Goal: Task Accomplishment & Management: Complete application form

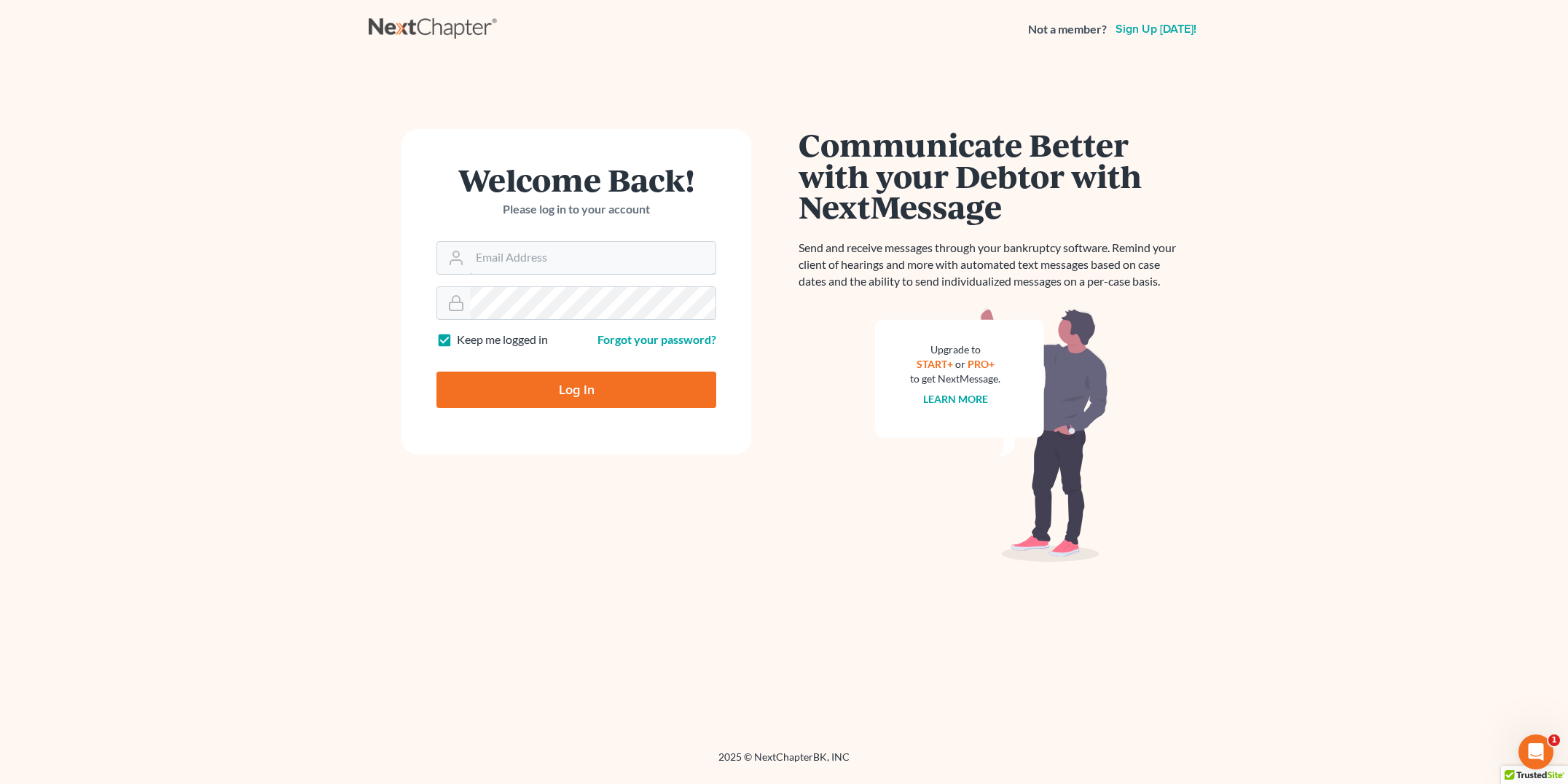
type input "msmith@polarislawgroupak.com"
click at [539, 383] on input "Log In" at bounding box center [575, 389] width 280 height 36
type input "Thinking..."
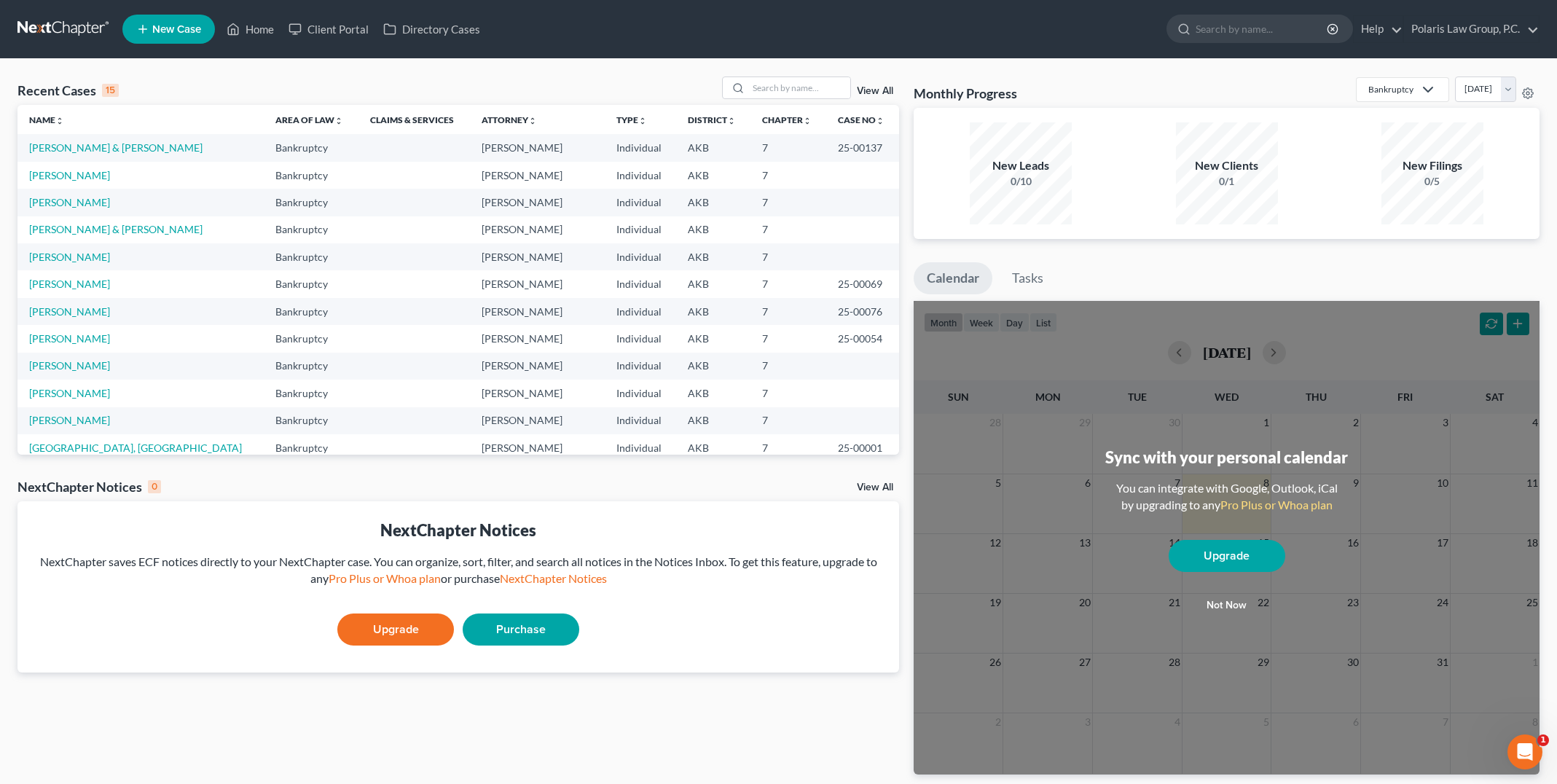
click at [181, 34] on span "New Case" at bounding box center [177, 29] width 49 height 11
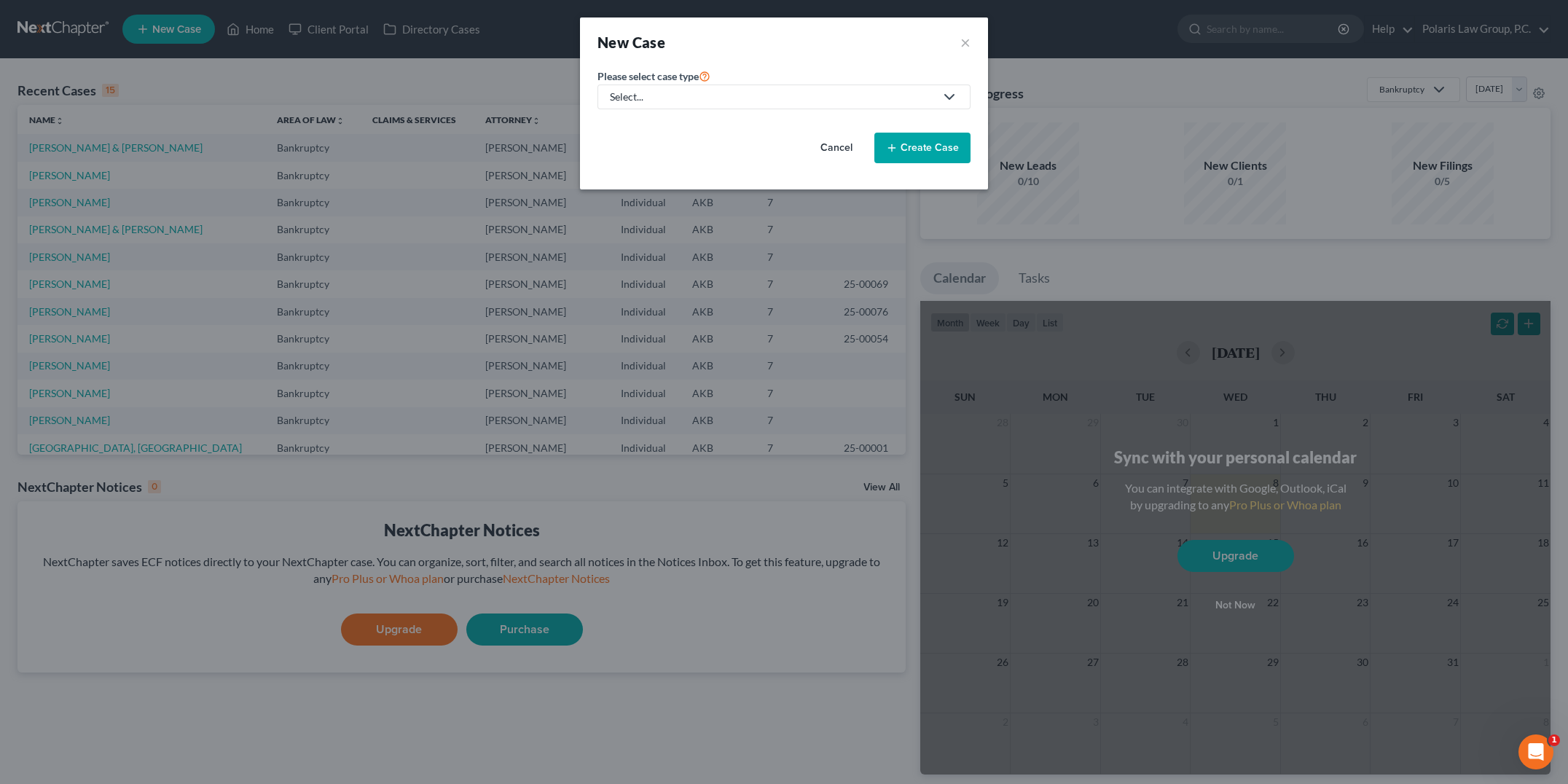
click at [852, 99] on div "Select..." at bounding box center [772, 97] width 325 height 15
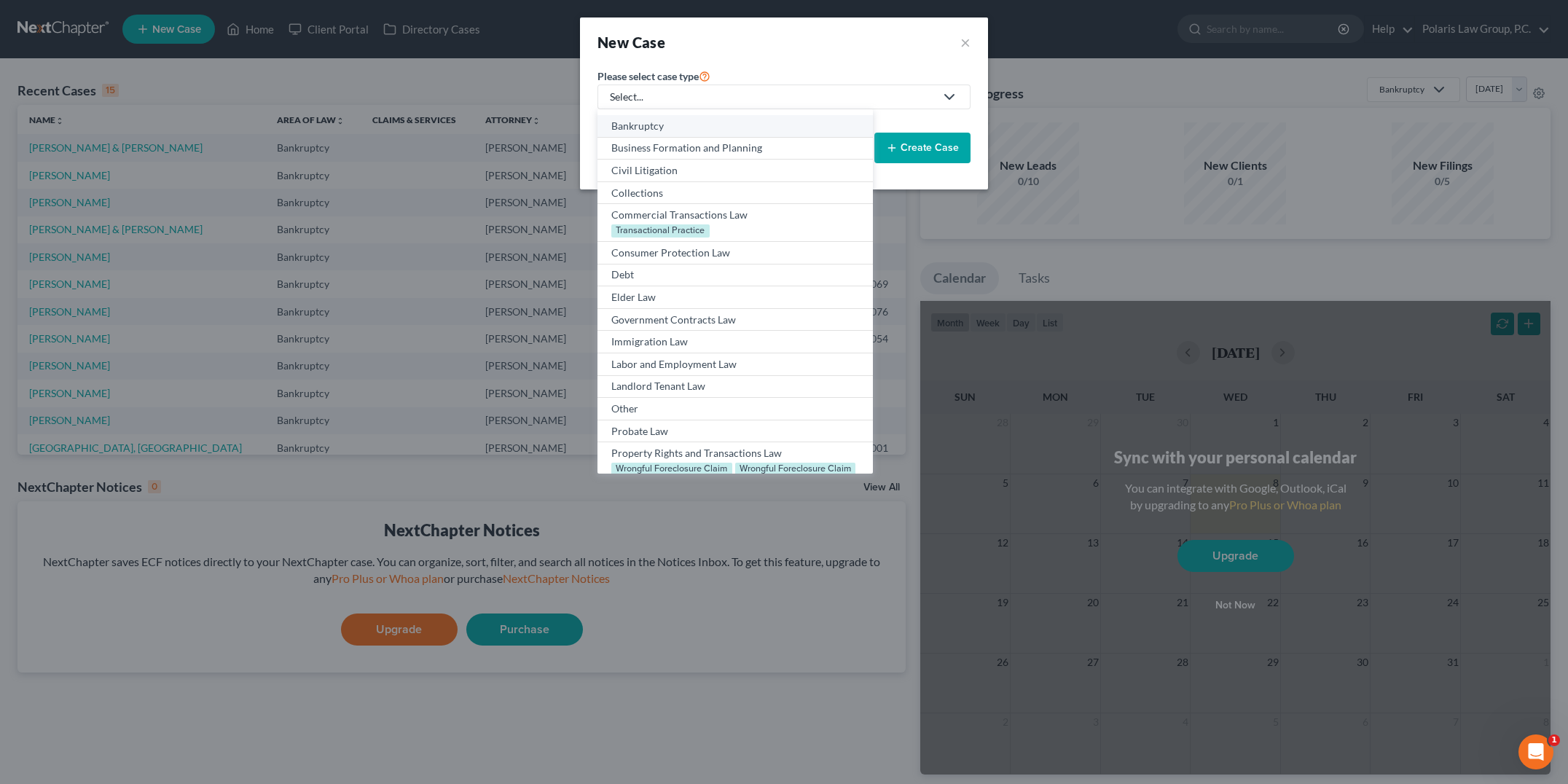
click at [675, 126] on div "Bankruptcy" at bounding box center [734, 126] width 247 height 15
select select "3"
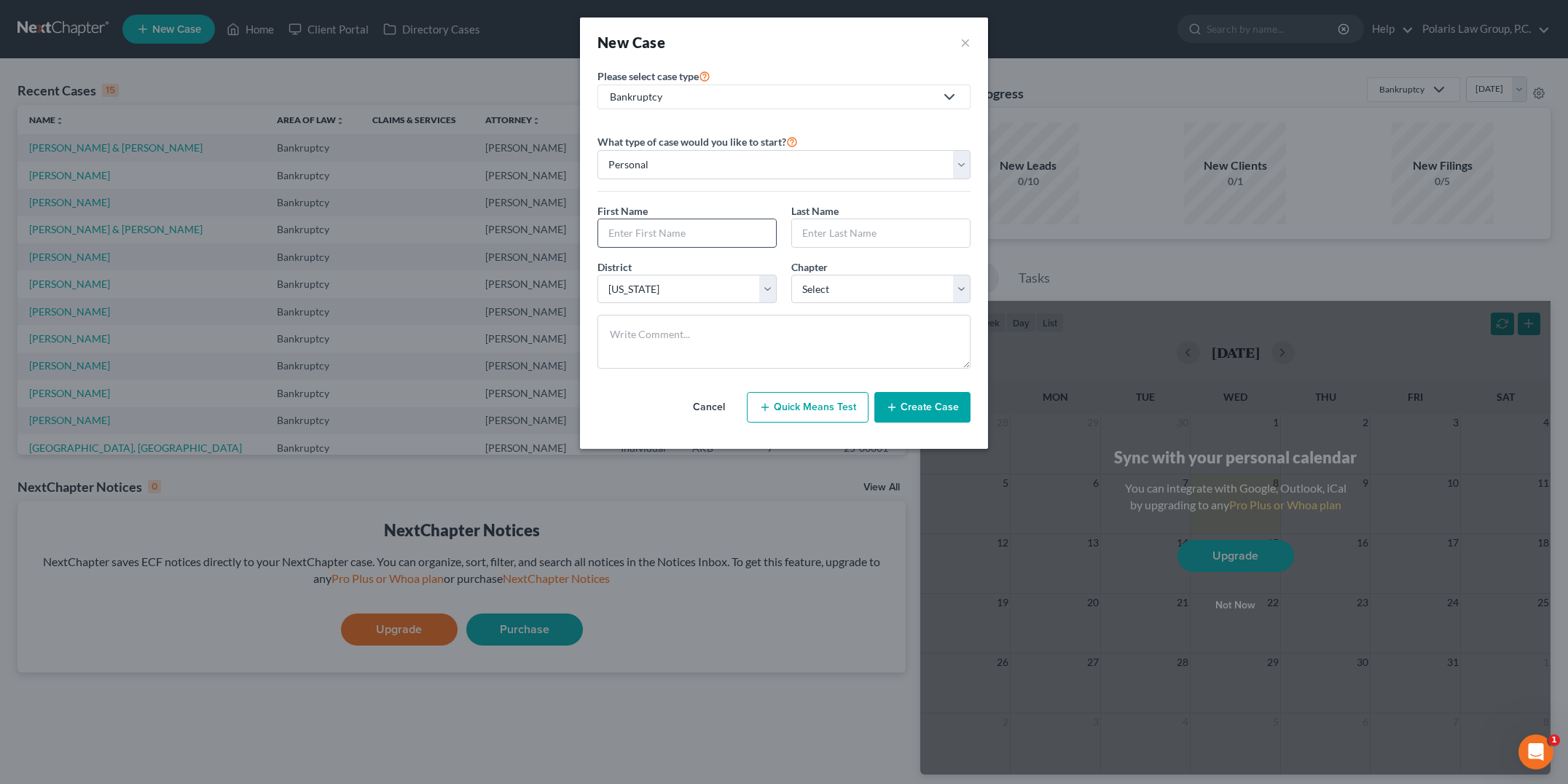
click at [694, 227] on input "text" at bounding box center [687, 233] width 178 height 28
type input "Melissa"
type input "Myers"
select select "0"
click at [931, 405] on button "Create Case" at bounding box center [922, 406] width 96 height 30
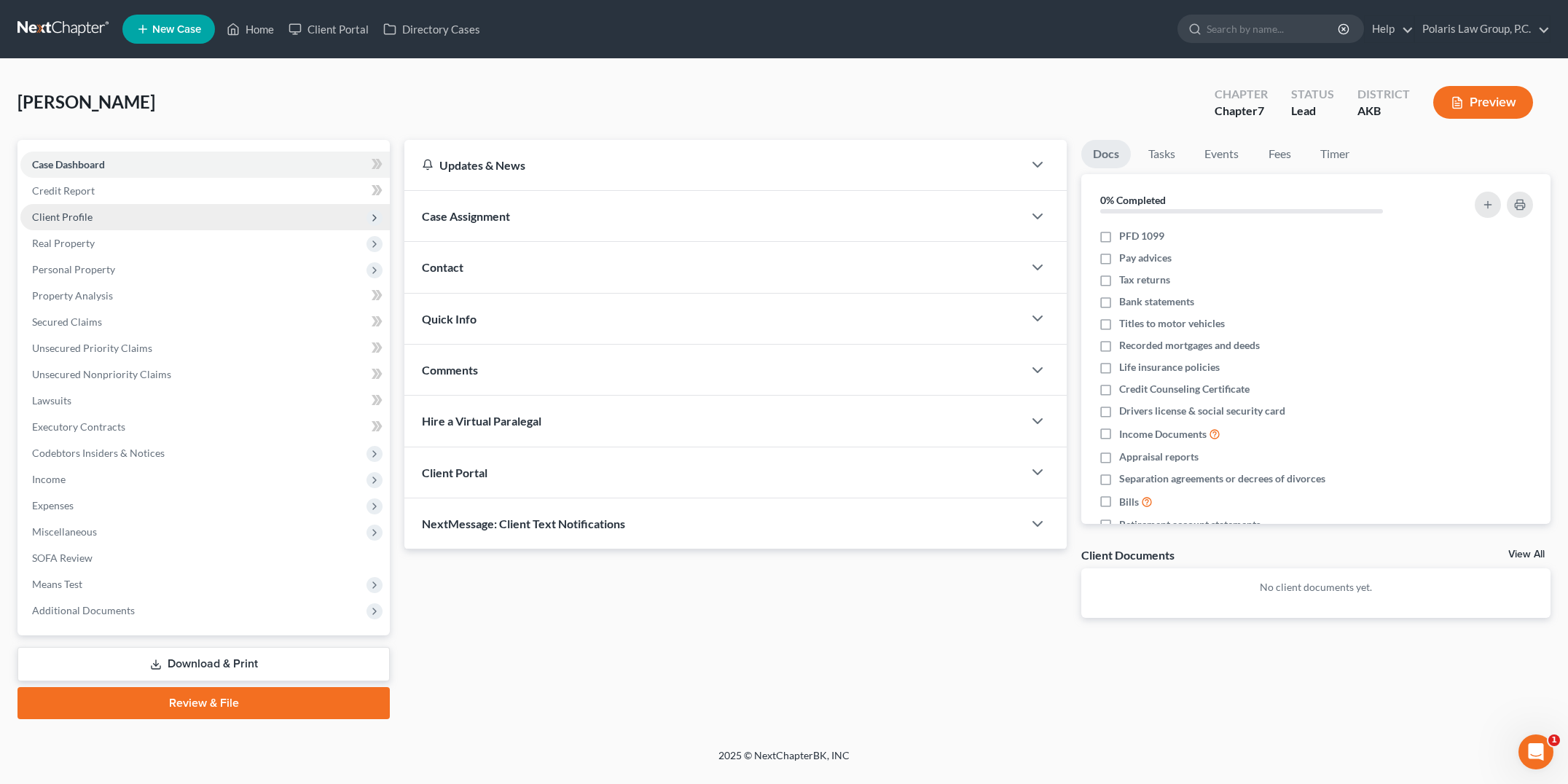
click at [128, 216] on span "Client Profile" at bounding box center [205, 217] width 370 height 26
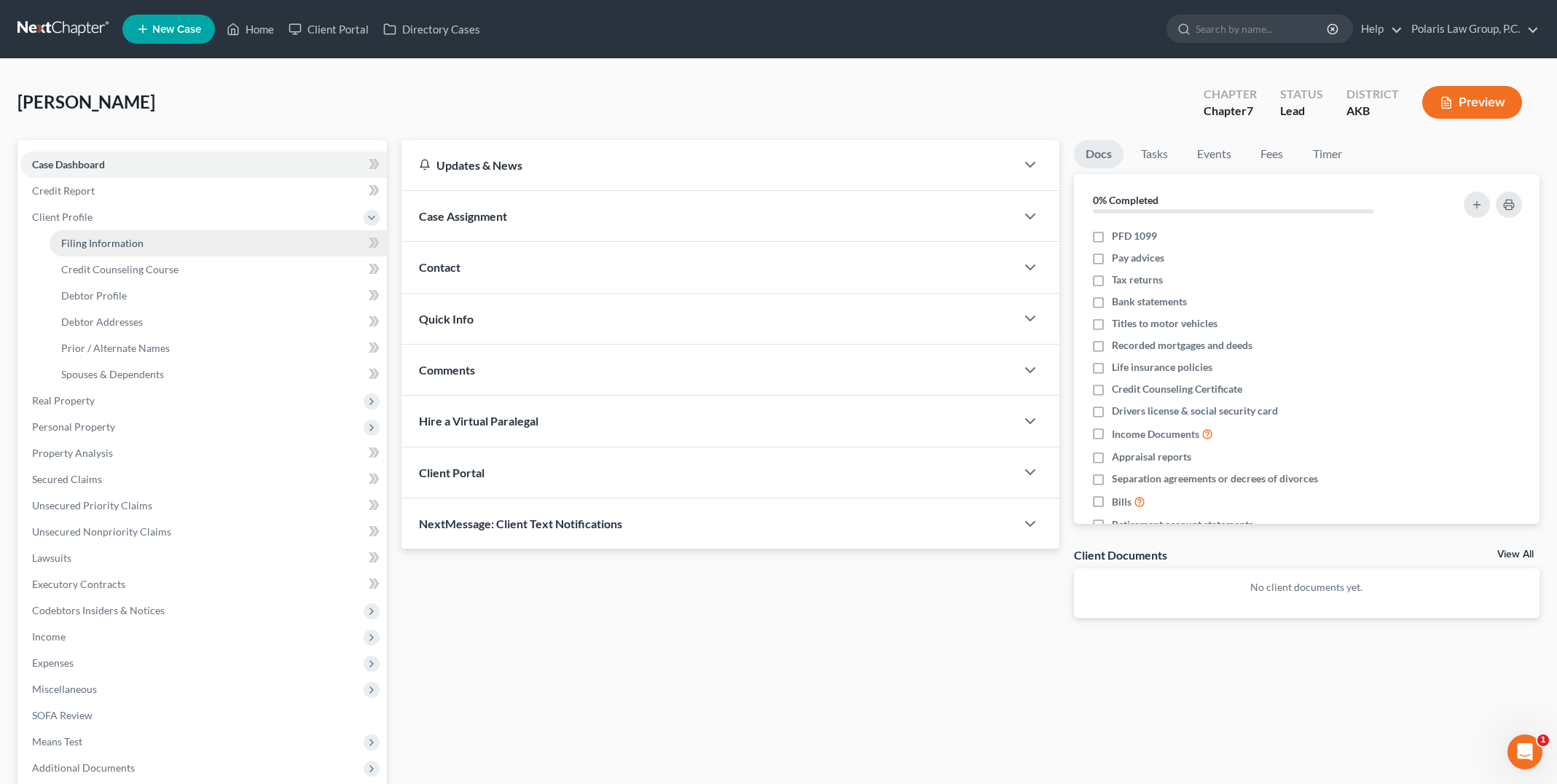
click at [272, 242] on link "Filing Information" at bounding box center [218, 243] width 338 height 26
select select "1"
select select "0"
select select "3"
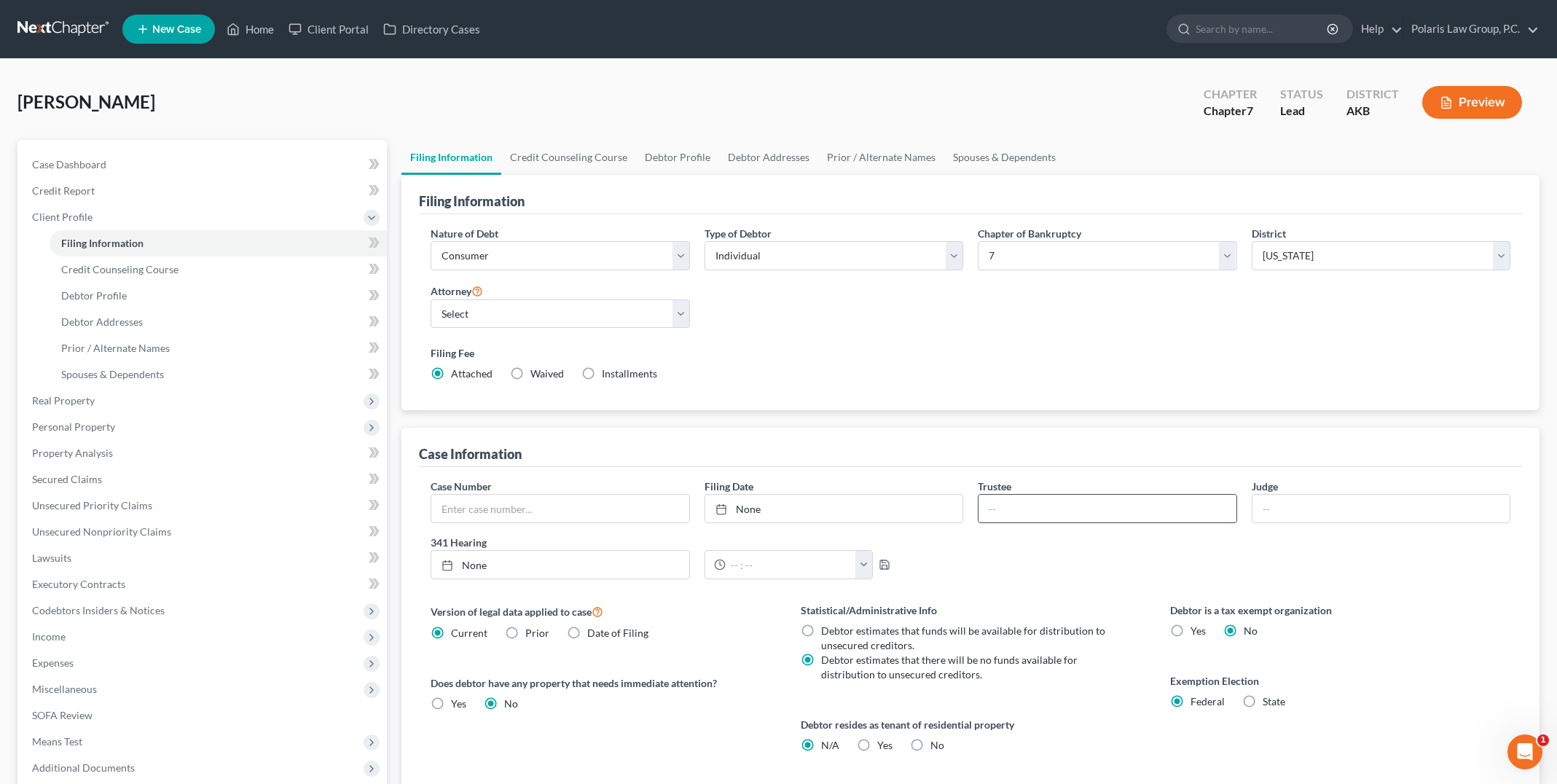
click at [1077, 509] on input "text" at bounding box center [1107, 509] width 257 height 28
type input "Nacole M. Jipping"
click at [1376, 519] on input "text" at bounding box center [1381, 509] width 257 height 28
type input "Gary Spraker"
click at [664, 318] on select "Select Italia A. Carson - AKB Marc Smith - AKB" at bounding box center [560, 314] width 259 height 29
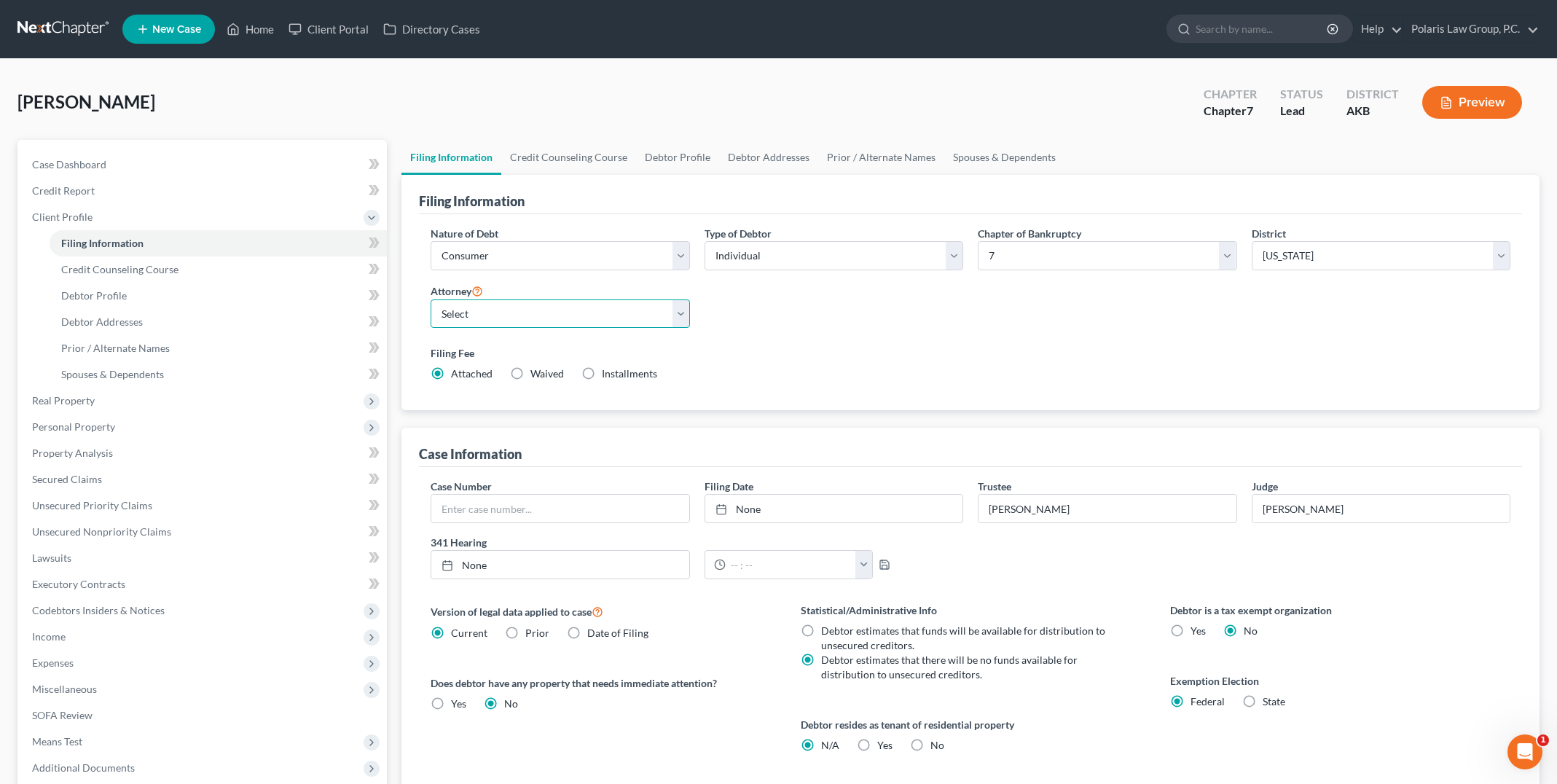
select select "1"
click at [430, 299] on select "Select Italia A. Carson - AKB Marc Smith - AKB" at bounding box center [560, 314] width 259 height 29
click at [1187, 292] on div "Nature of Debt Select Business Consumer Other Nature of Business Select Clearin…" at bounding box center [969, 310] width 1094 height 167
click at [167, 160] on link "Case Dashboard" at bounding box center [203, 165] width 366 height 26
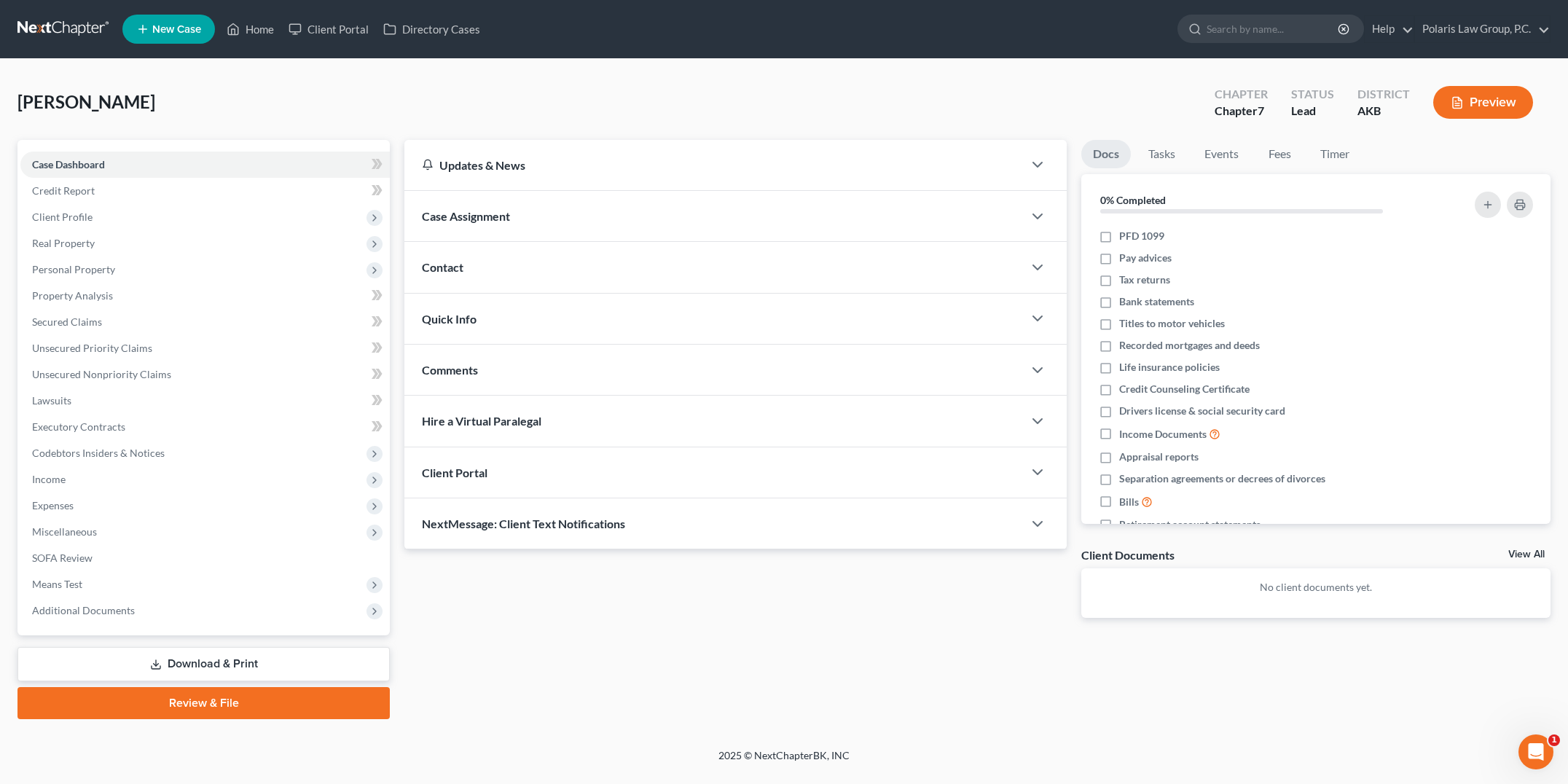
click at [607, 222] on div "Case Assignment" at bounding box center [713, 215] width 619 height 50
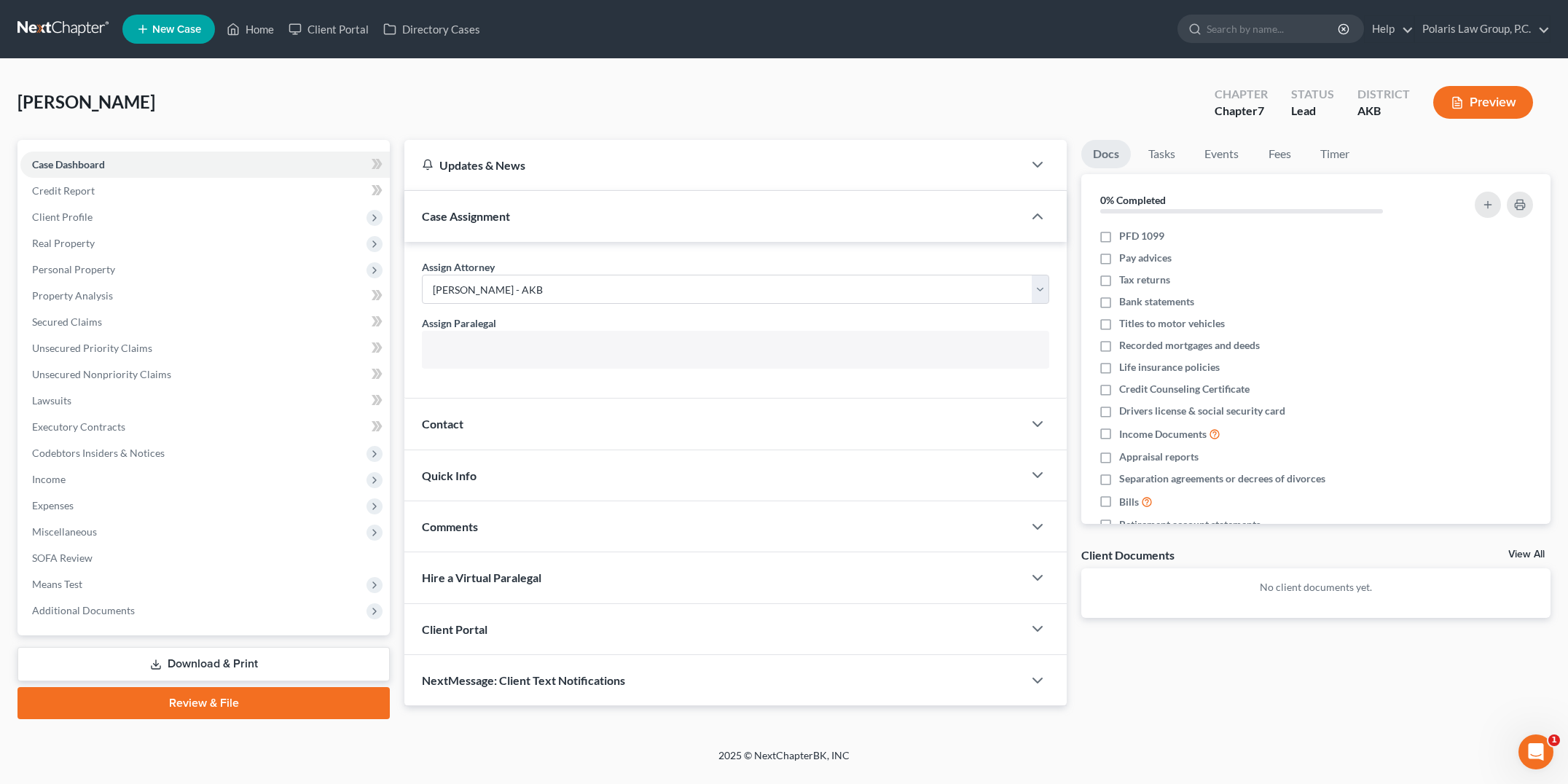
click at [573, 342] on input "text" at bounding box center [734, 351] width 607 height 22
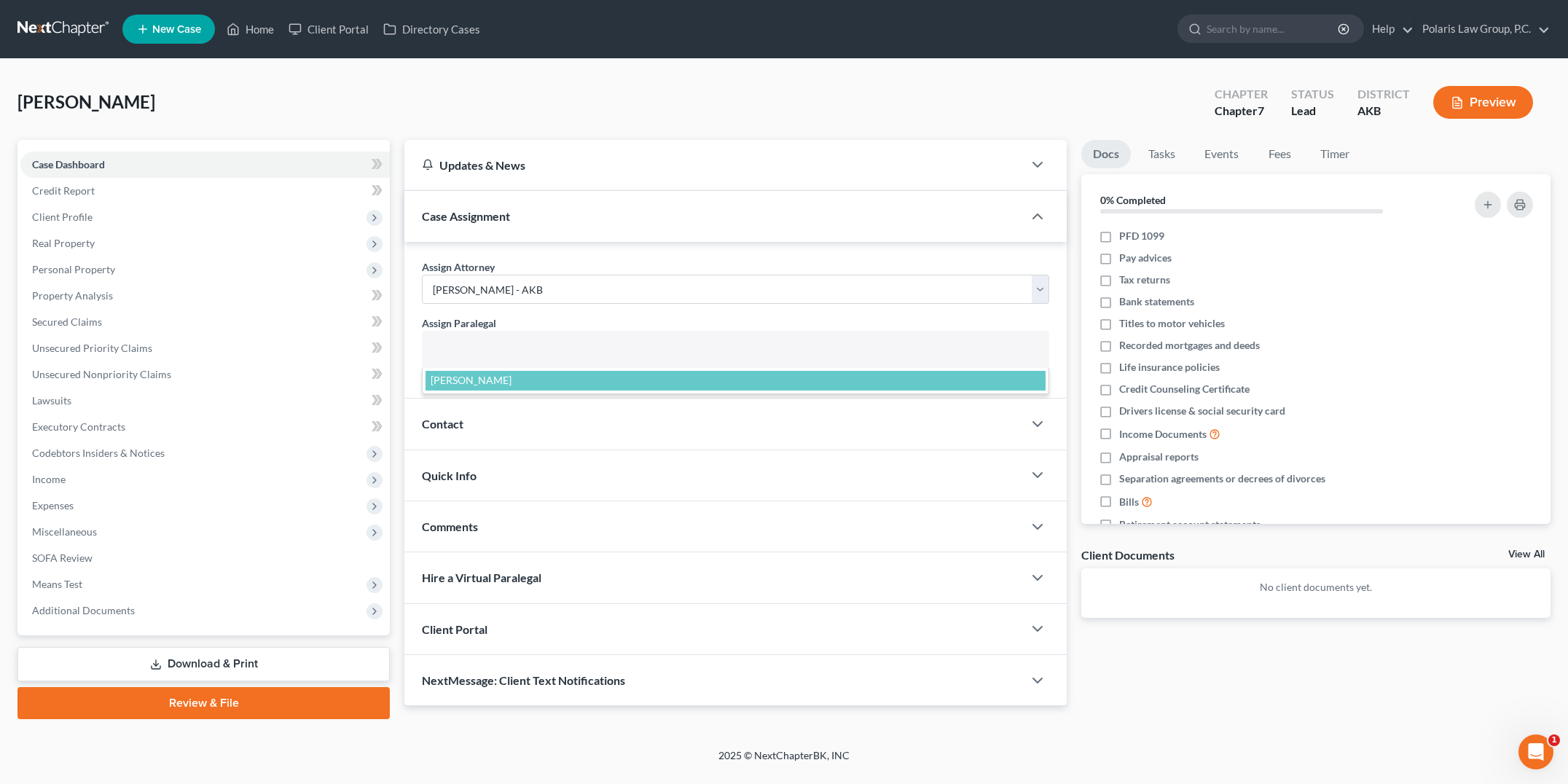
select select "25452"
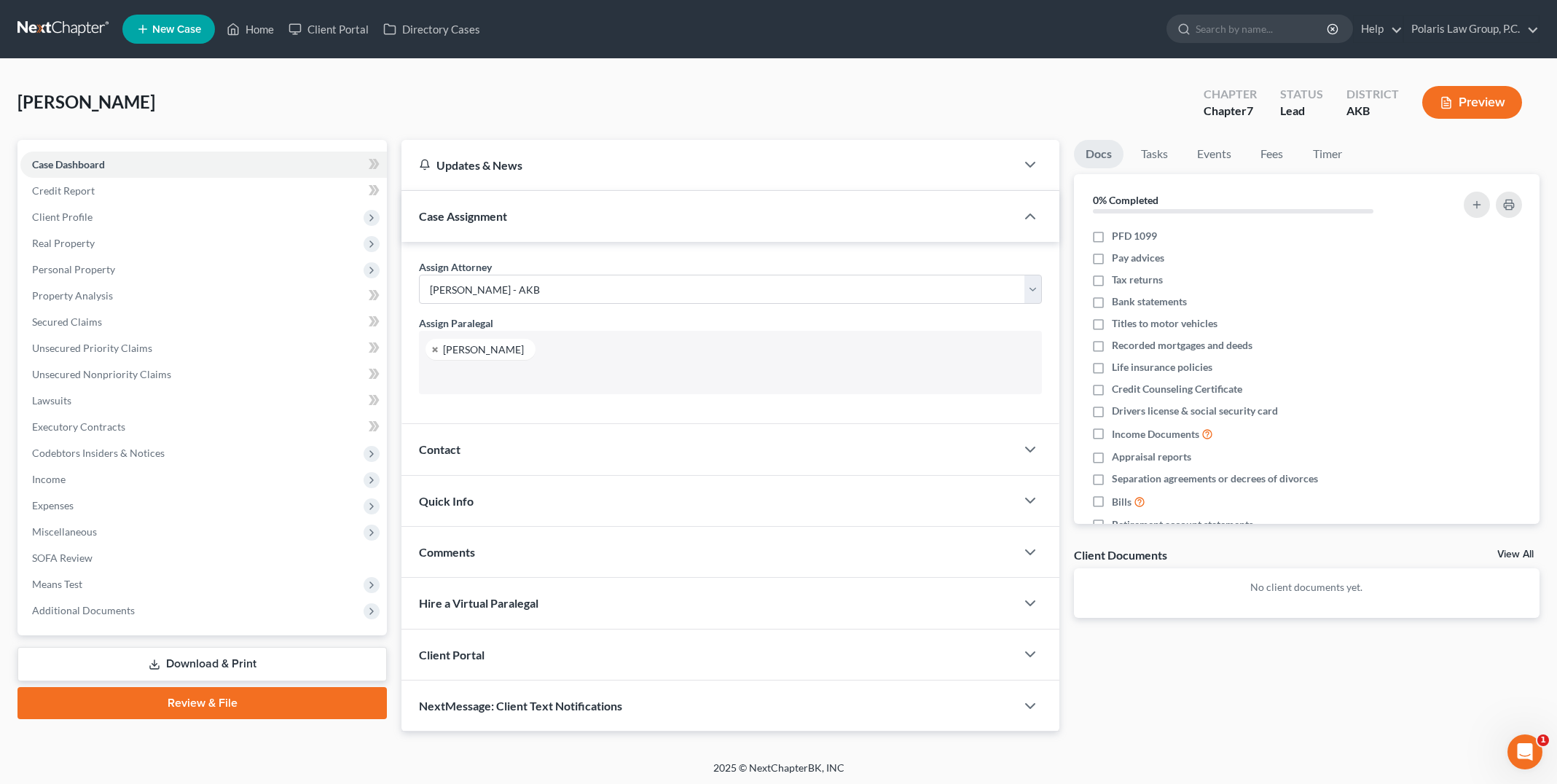
click at [1069, 360] on div "Docs Tasks Events Fees Timer 0% Completed Nothing here yet! PFD 1099 Pay advice…" at bounding box center [1306, 436] width 480 height 591
click at [530, 645] on div "Client Portal" at bounding box center [708, 654] width 614 height 50
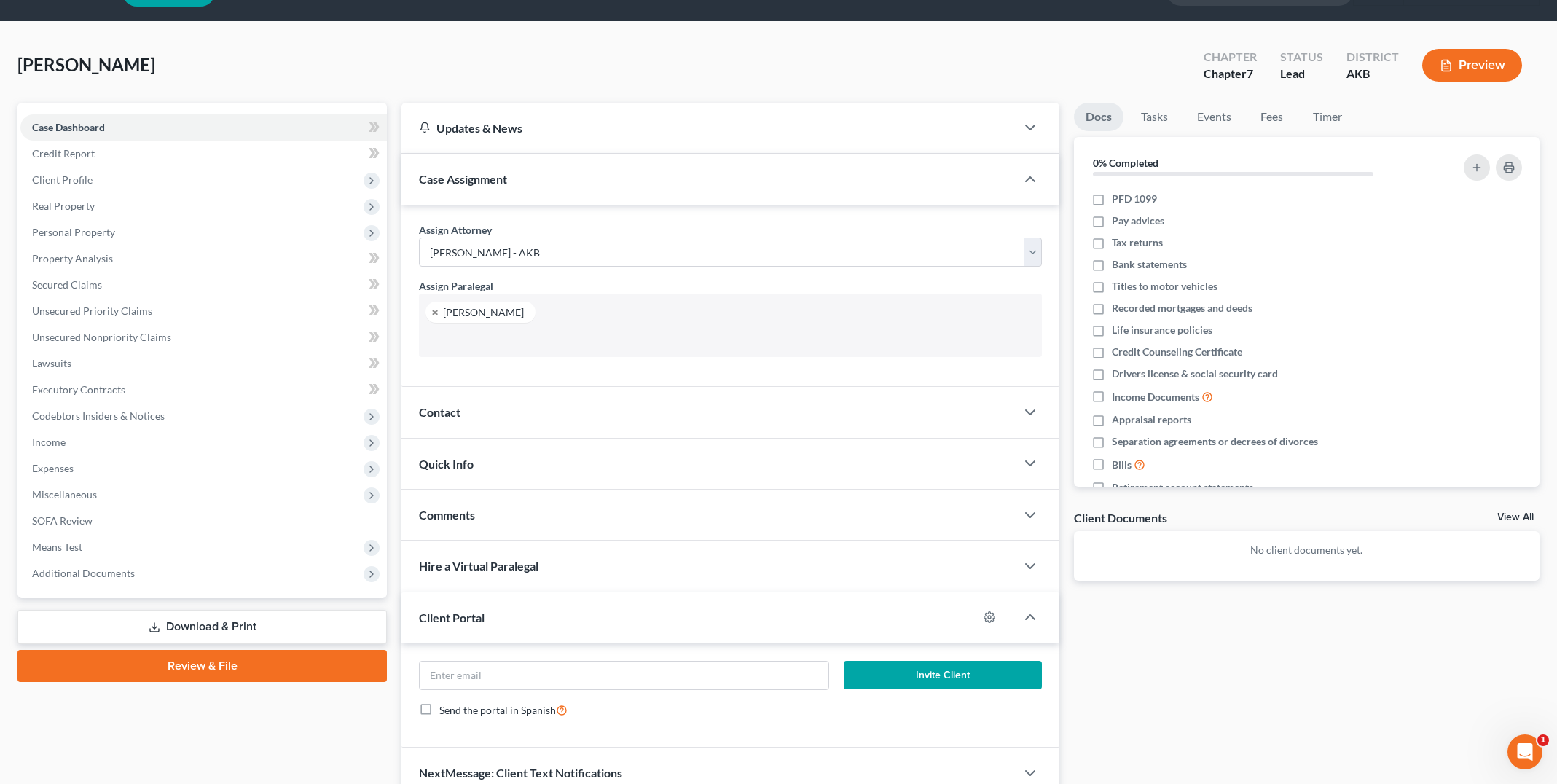
scroll to position [73, 0]
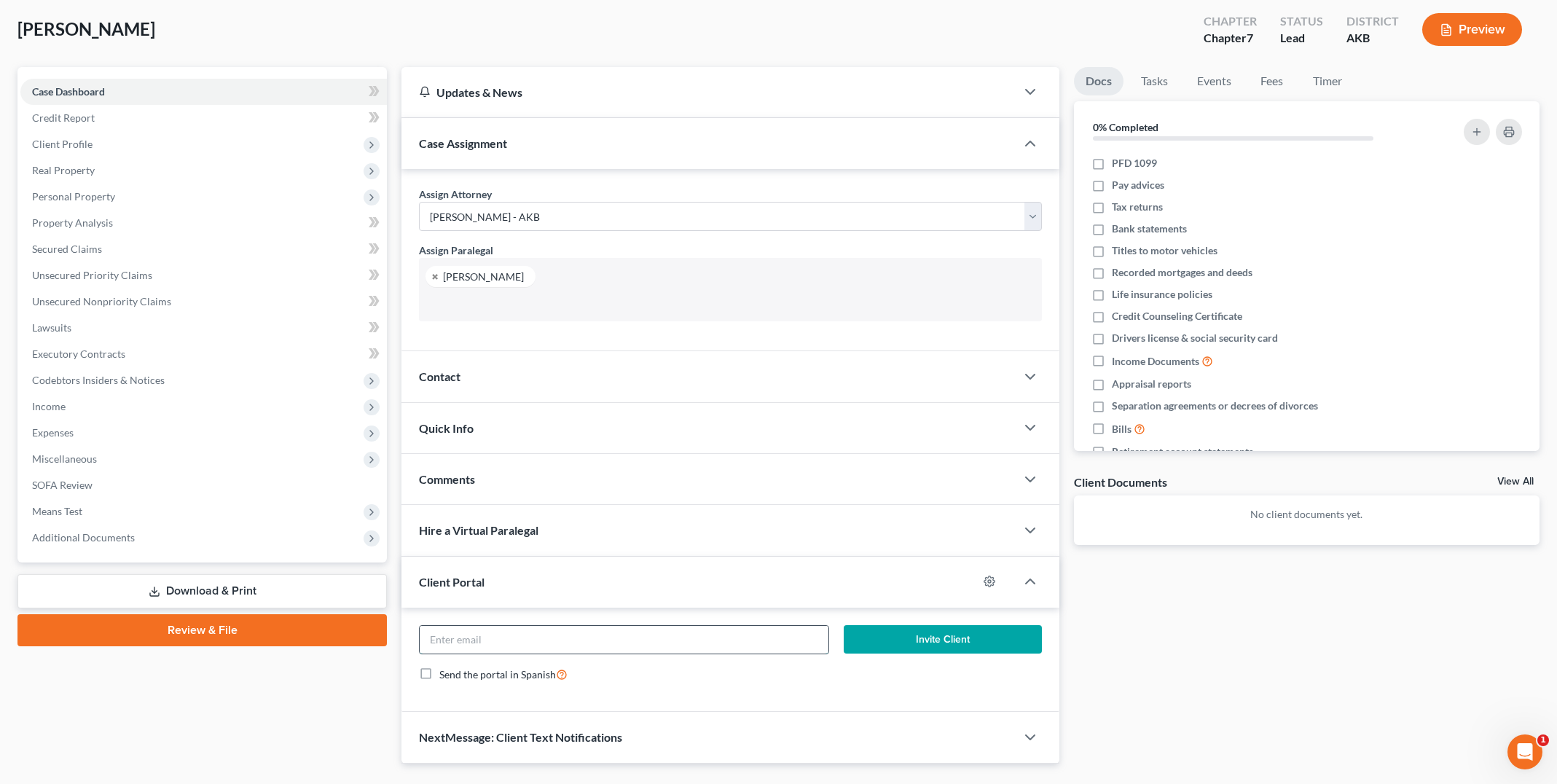
click at [584, 631] on input "email" at bounding box center [624, 640] width 409 height 28
paste input "Myers907@yahoo.com"
type input "Myers907@yahoo.com"
click at [969, 641] on button "Invite Client" at bounding box center [942, 640] width 198 height 29
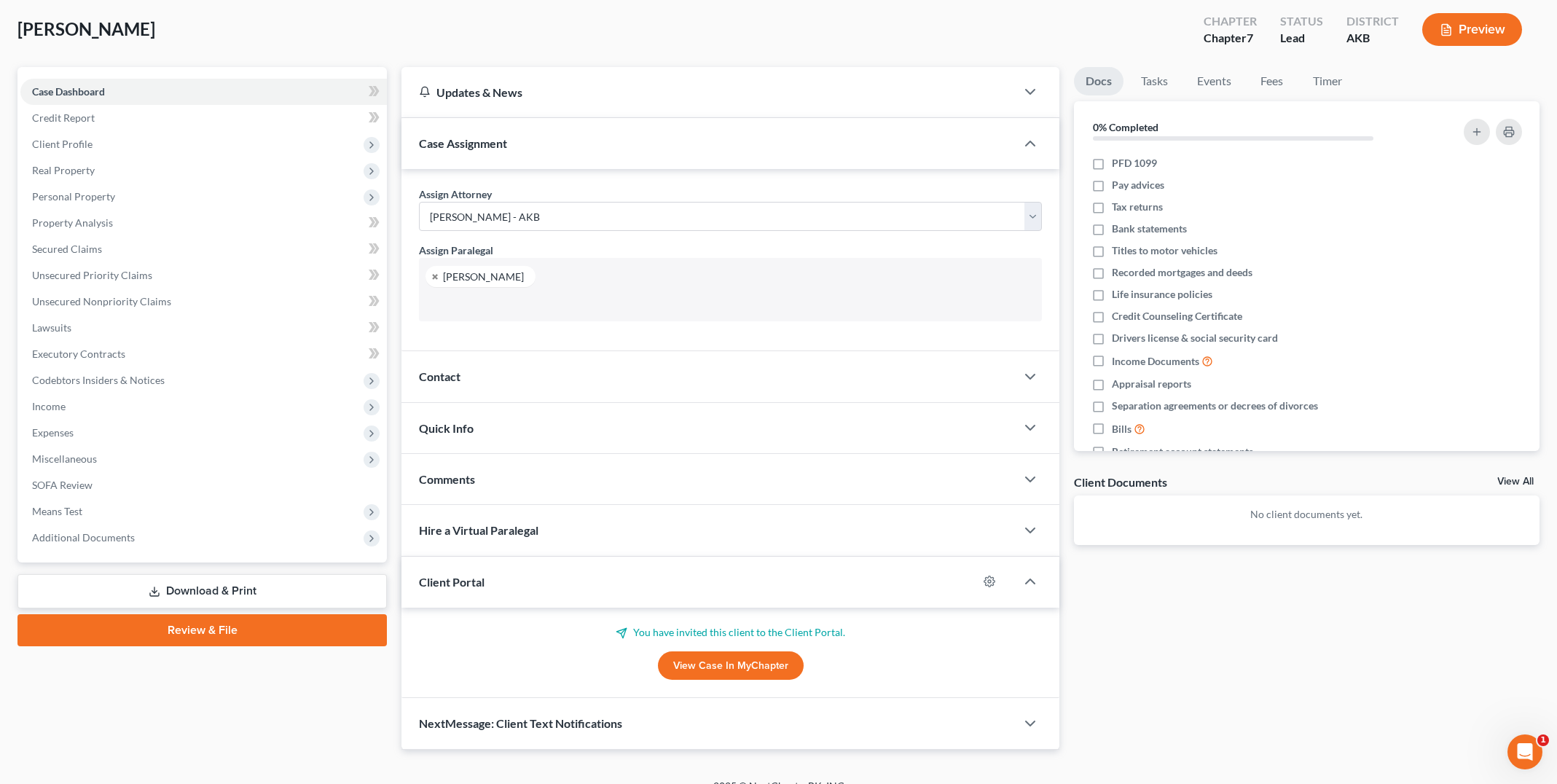
click at [397, 43] on div "Myers, Melissa Upgraded Chapter Chapter 7 Status Lead District AKB Preview" at bounding box center [778, 34] width 1522 height 63
click at [397, 39] on div "Myers, Melissa Upgraded Chapter Chapter 7 Status Lead District AKB Preview" at bounding box center [778, 34] width 1522 height 63
click at [123, 296] on span "Unsecured Nonpriority Claims" at bounding box center [102, 301] width 139 height 12
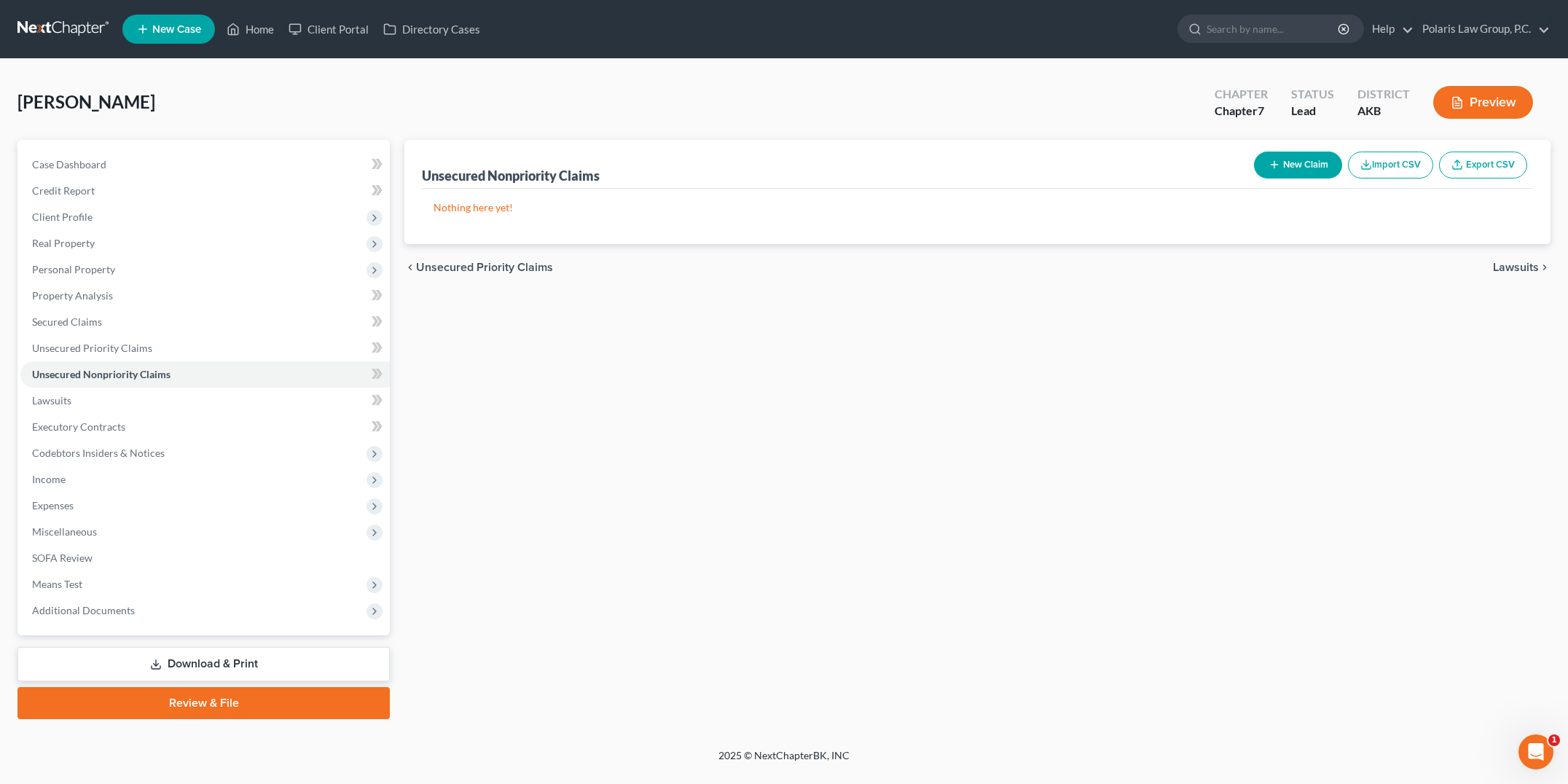
drag, startPoint x: 403, startPoint y: 111, endPoint x: 404, endPoint y: 102, distance: 9.1
click at [404, 95] on div "Myers, Melissa Upgraded Chapter Chapter 7 Status Lead District AKB Preview" at bounding box center [784, 107] width 1533 height 63
click at [1497, 23] on link "Polaris Law Group, P.C." at bounding box center [1482, 29] width 134 height 26
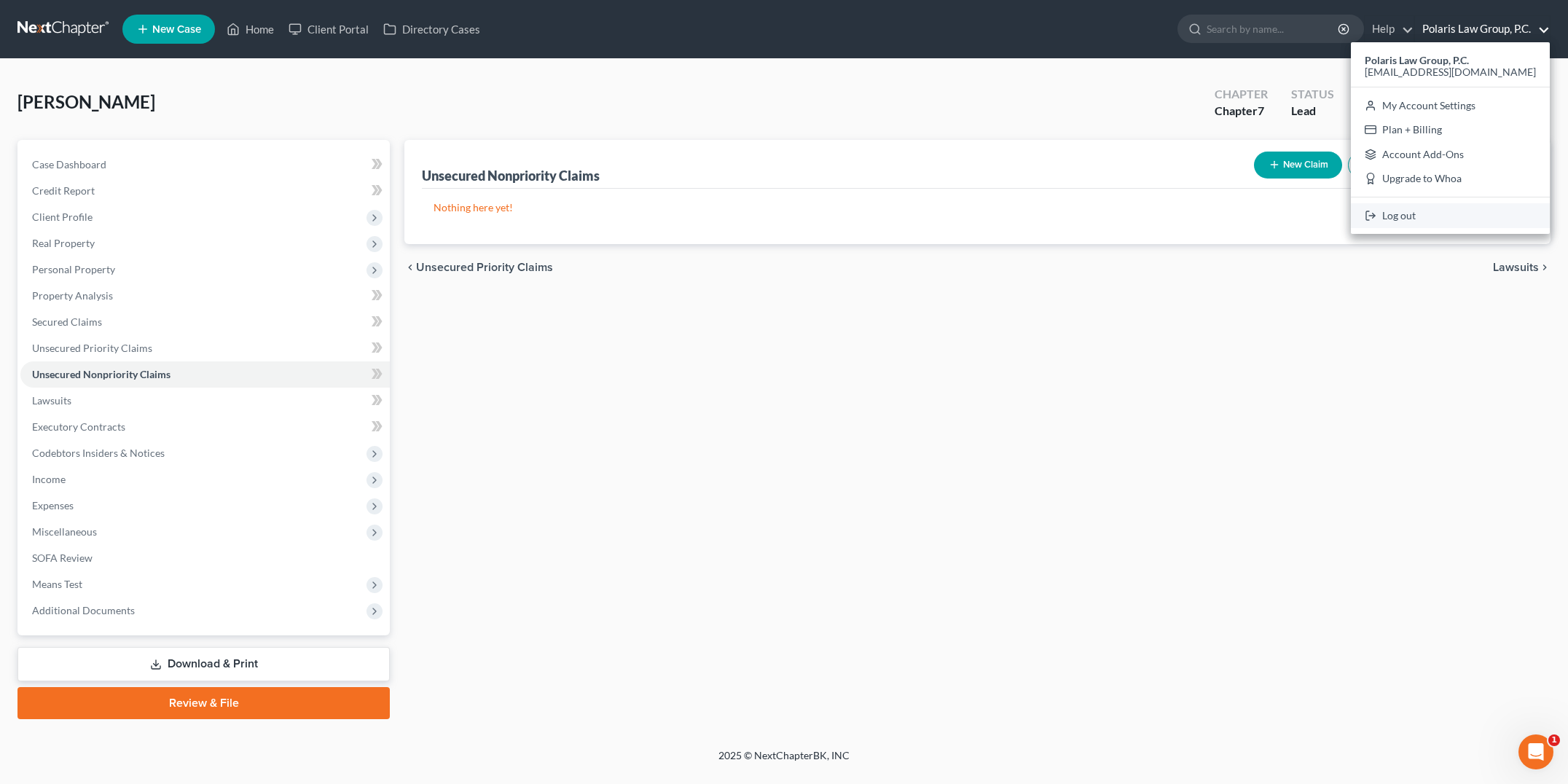
click at [1425, 215] on link "Log out" at bounding box center [1450, 215] width 199 height 25
